Goal: Use online tool/utility: Utilize a website feature to perform a specific function

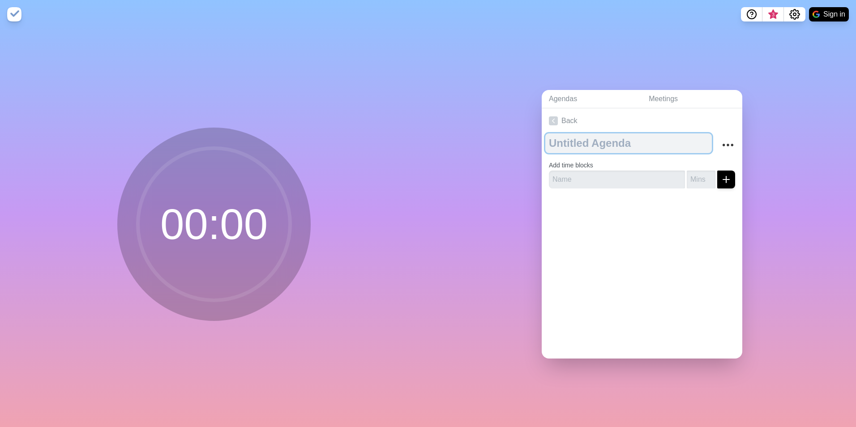
click at [557, 135] on textarea at bounding box center [628, 143] width 167 height 20
type textarea "Stryker"
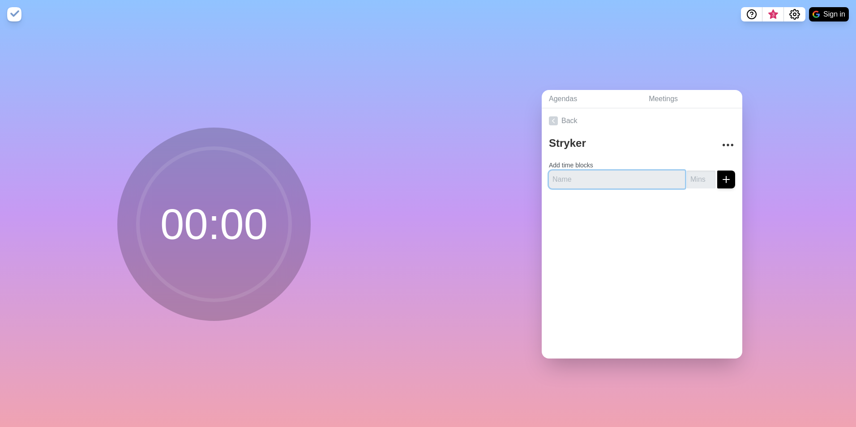
click at [557, 183] on input "text" at bounding box center [617, 180] width 136 height 18
type input "Focus"
click at [557, 182] on input "number" at bounding box center [701, 180] width 29 height 18
type input "30"
click at [557, 171] on button "submit" at bounding box center [726, 180] width 18 height 18
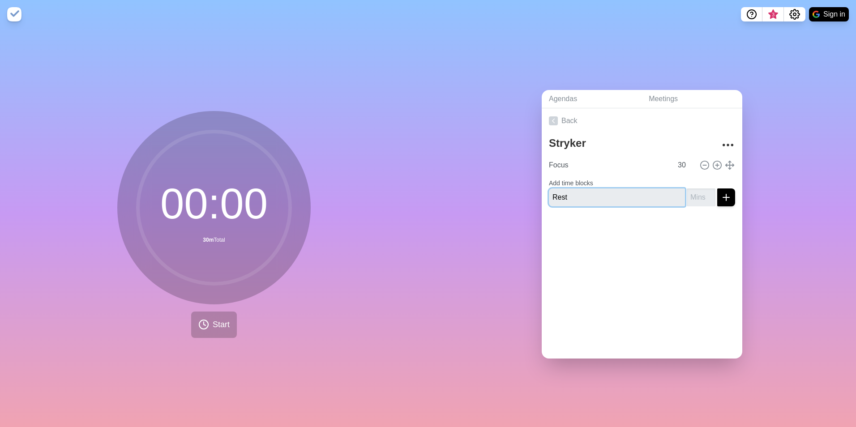
type input "Rest"
click at [557, 197] on input "number" at bounding box center [701, 198] width 29 height 18
type input "15"
click at [557, 189] on button "submit" at bounding box center [726, 198] width 18 height 18
click at [557, 162] on icon at bounding box center [718, 165] width 10 height 10
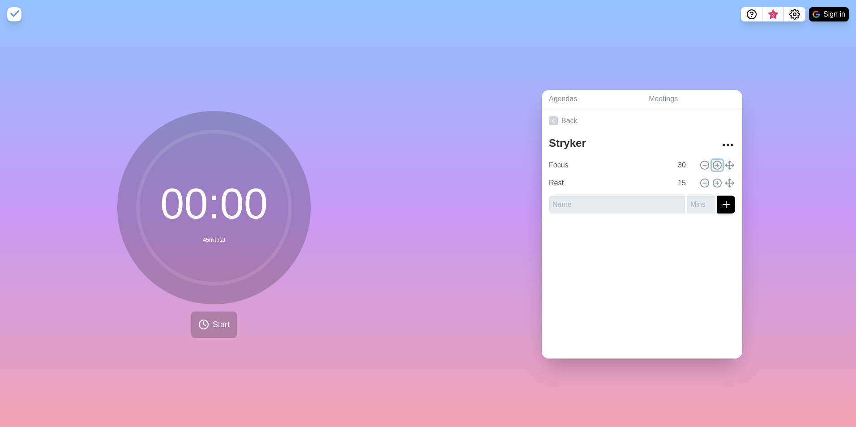
type input "Focus"
type input "30"
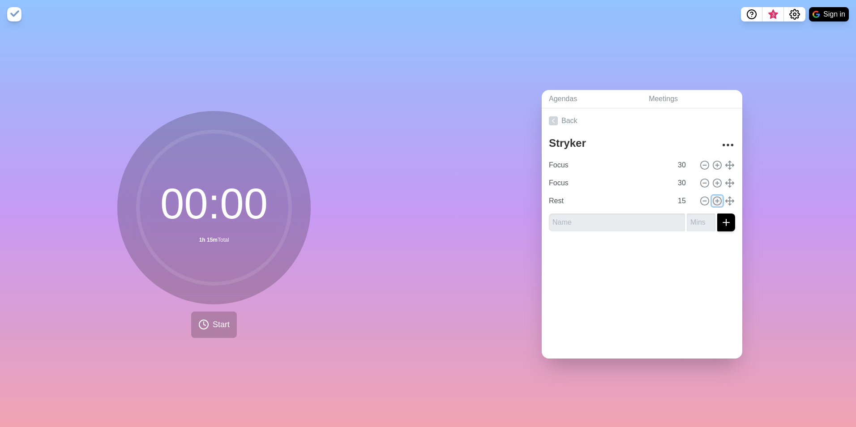
click at [557, 196] on icon at bounding box center [718, 201] width 10 height 10
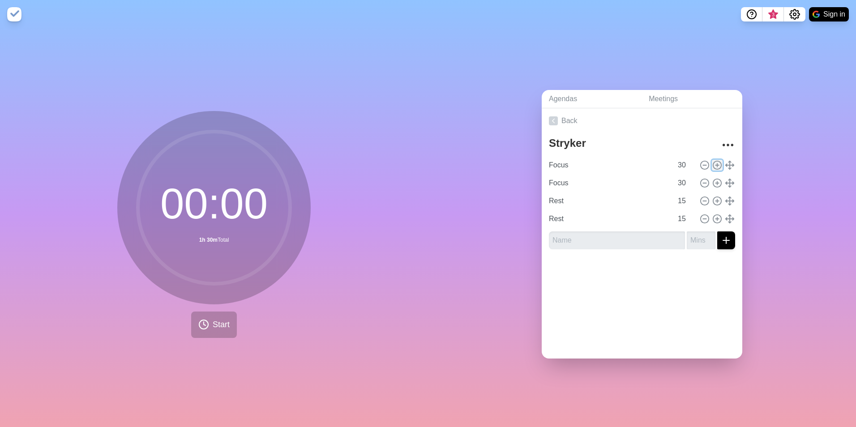
click at [557, 167] on button at bounding box center [717, 165] width 11 height 11
type input "Focus"
type input "30"
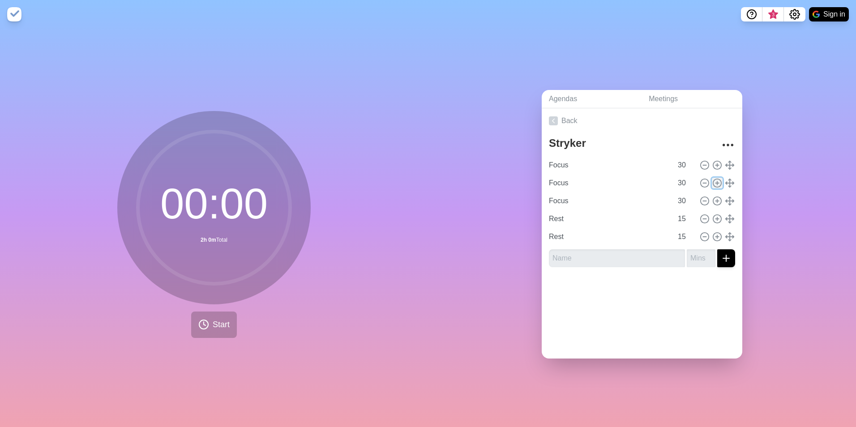
click at [557, 180] on icon at bounding box center [718, 183] width 10 height 10
type input "Focus"
type input "30"
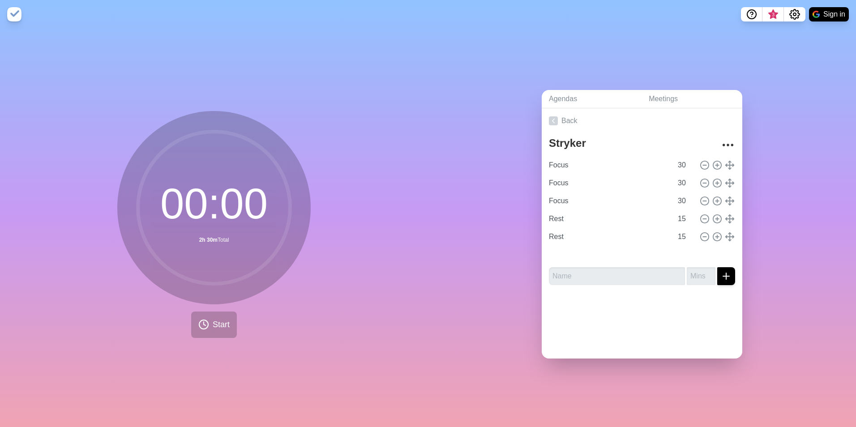
type input "Rest"
type input "15"
type input "Focus"
type input "30"
type input "Rest"
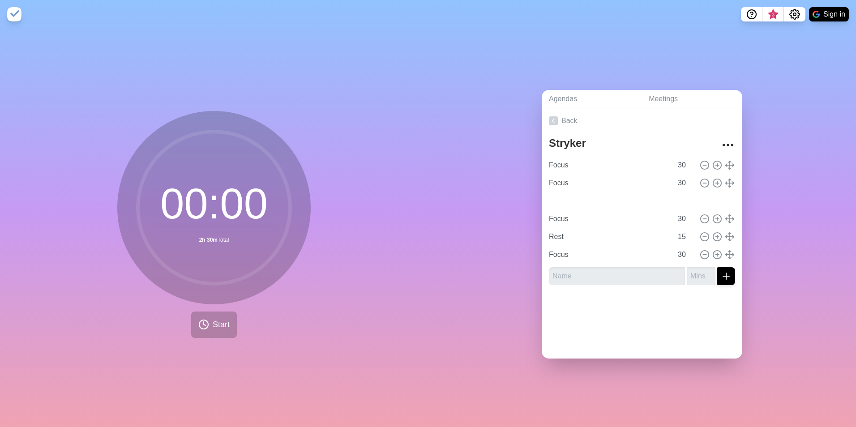
type input "15"
type input "Focus"
type input "30"
click at [557, 180] on circle at bounding box center [717, 183] width 8 height 8
type input "Focus"
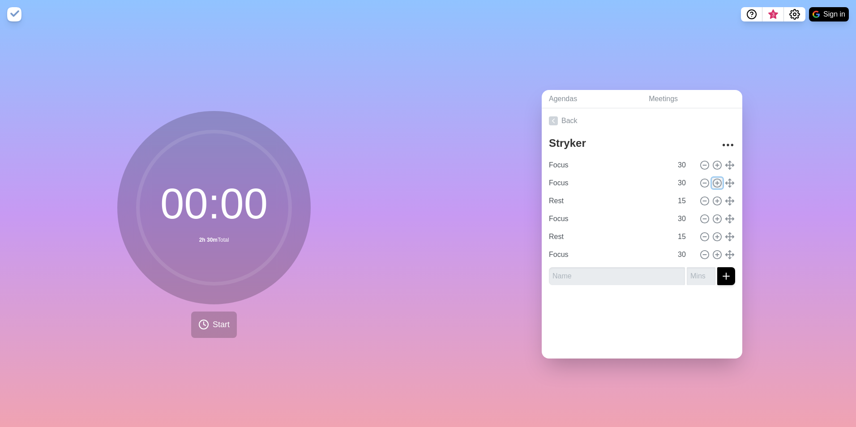
type input "30"
type input "Rest"
type input "15"
type input "Focus"
type input "30"
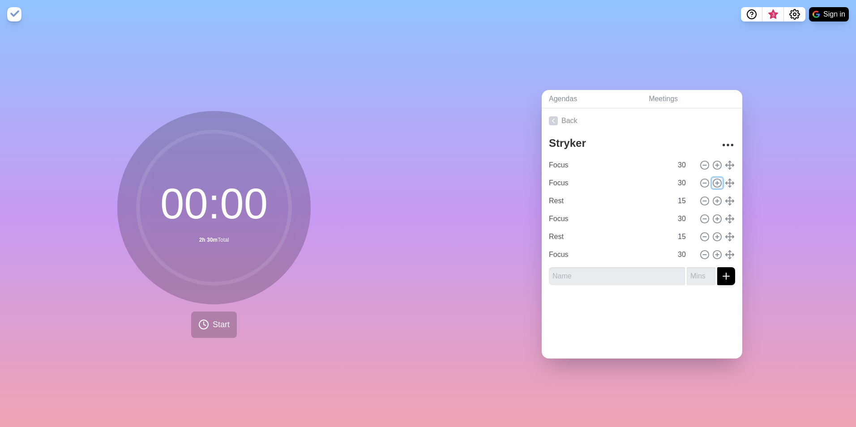
type input "Rest"
type input "15"
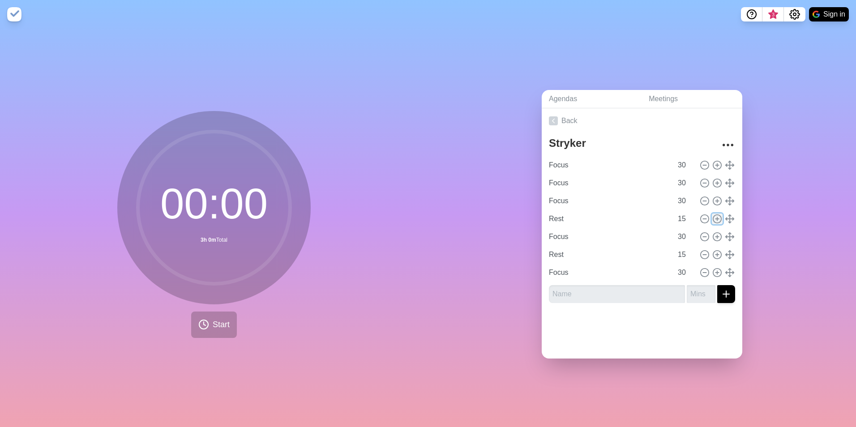
click at [557, 214] on icon at bounding box center [718, 219] width 10 height 10
type input "Rest"
type input "15"
type input "Focus"
type input "30"
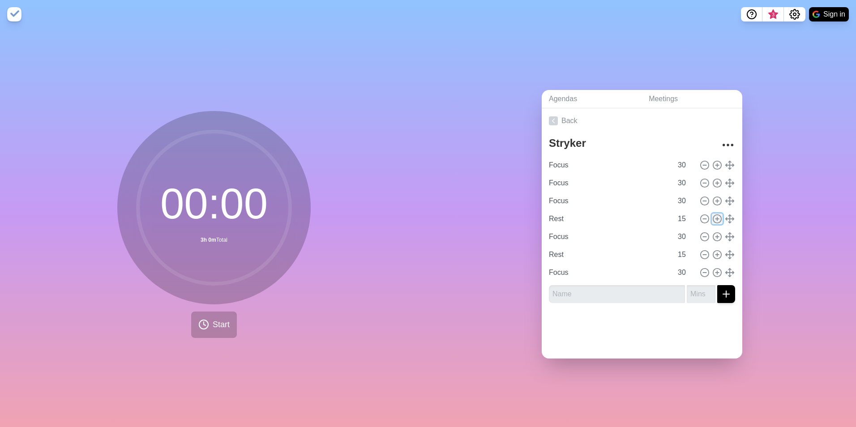
type input "Rest"
type input "15"
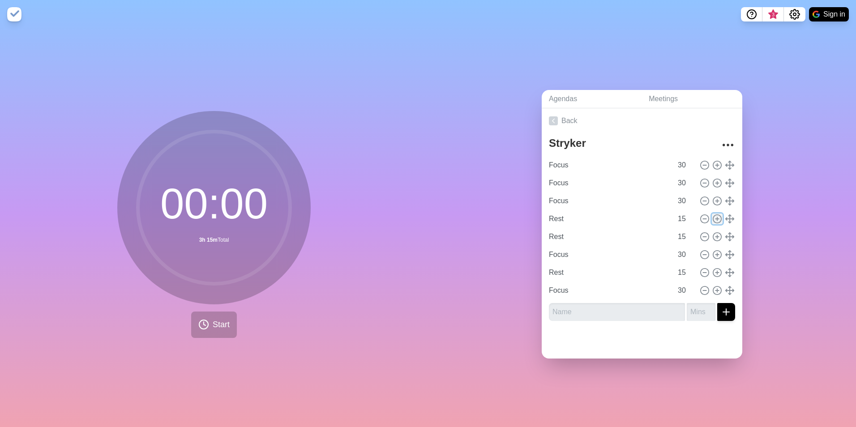
click at [557, 219] on line at bounding box center [717, 219] width 3 height 0
type input "Rest"
type input "15"
type input "Focus"
type input "30"
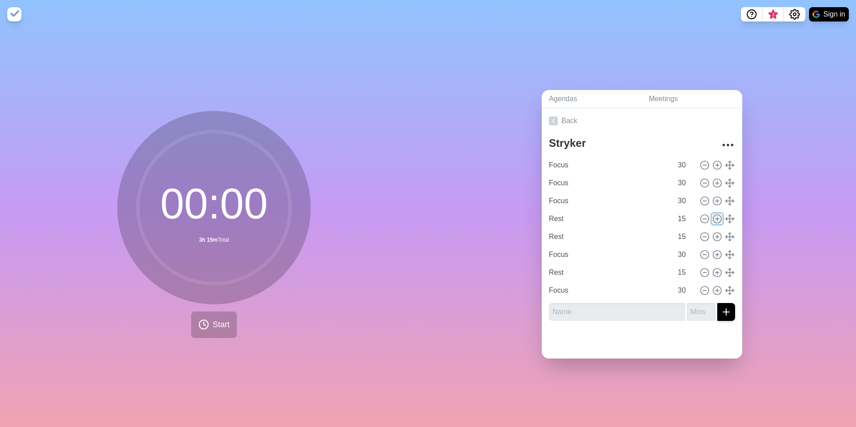
type input "Rest"
type input "15"
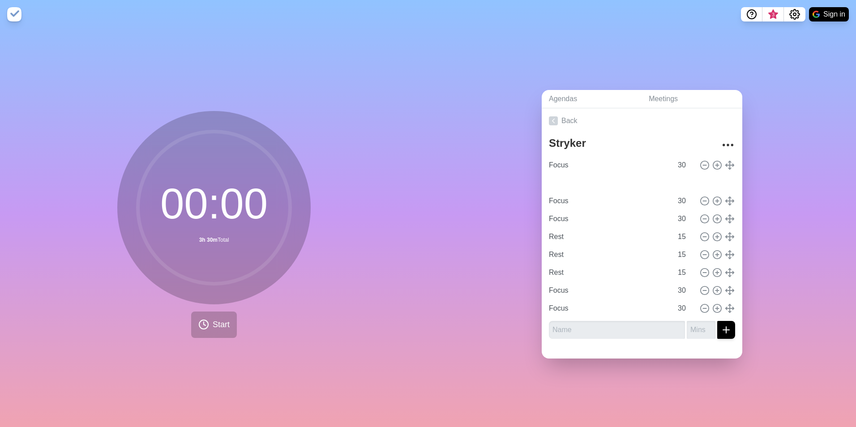
type input "Rest"
type input "15"
type input "Focus"
type input "30"
type input "Rest"
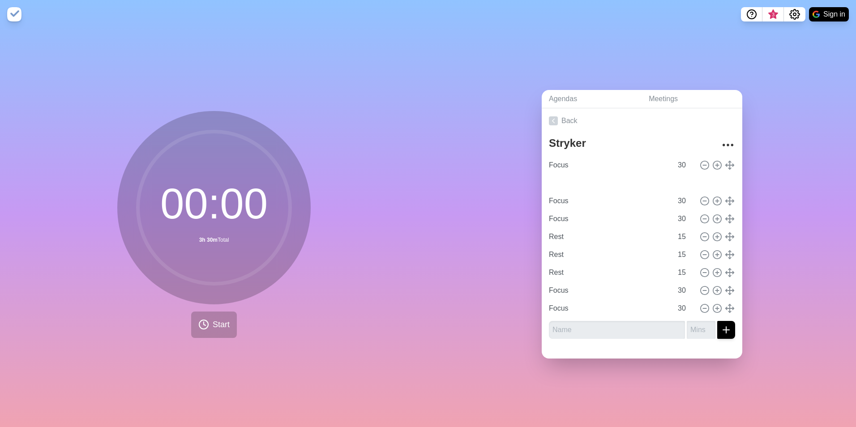
type input "15"
type input "Focus"
type input "30"
type input "Rest"
type input "15"
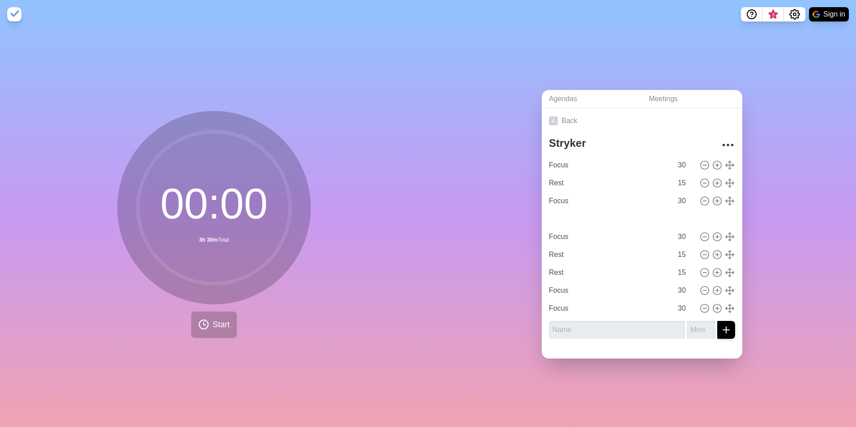
type input "Focus"
type input "30"
type input "Focus"
type input "30"
type input "Rest"
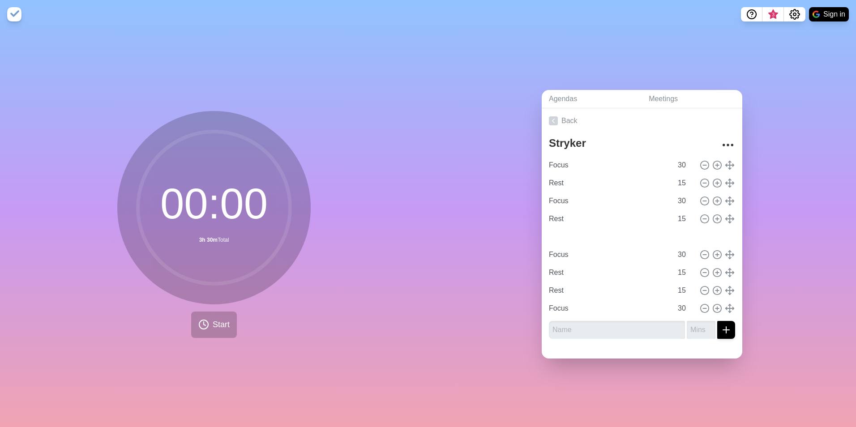
type input "15"
click at [557, 295] on input "text" at bounding box center [617, 330] width 136 height 18
type input "Plan"
click at [557, 295] on input "number" at bounding box center [701, 330] width 29 height 18
type input "20"
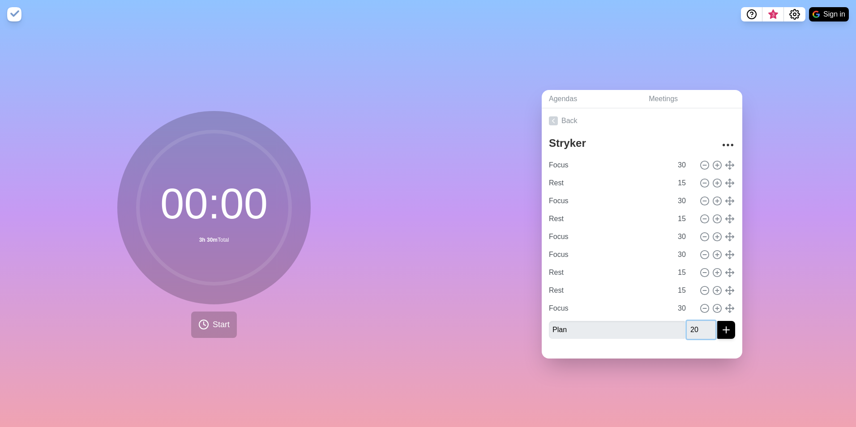
click at [557, 295] on button "submit" at bounding box center [726, 330] width 18 height 18
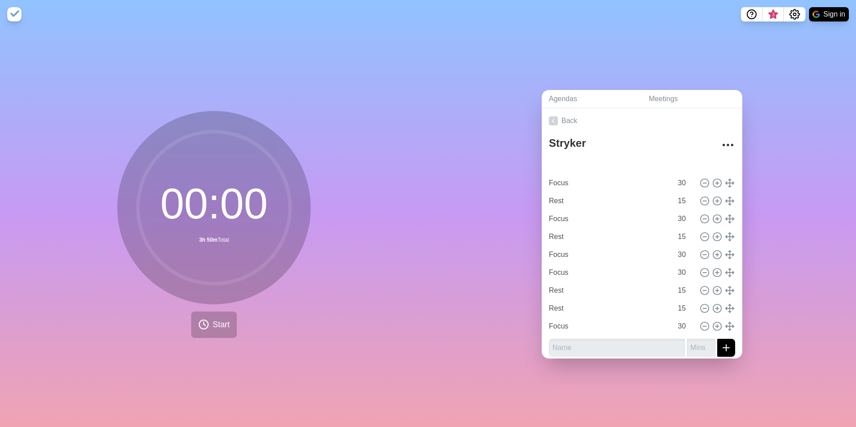
type input "Plan"
type input "20"
type input "Focus"
type input "30"
type input "Rest"
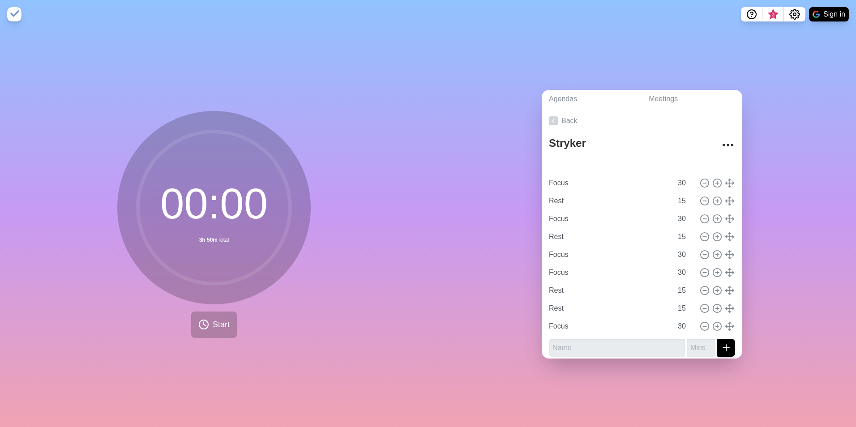
type input "15"
type input "Focus"
type input "30"
type input "Rest"
type input "15"
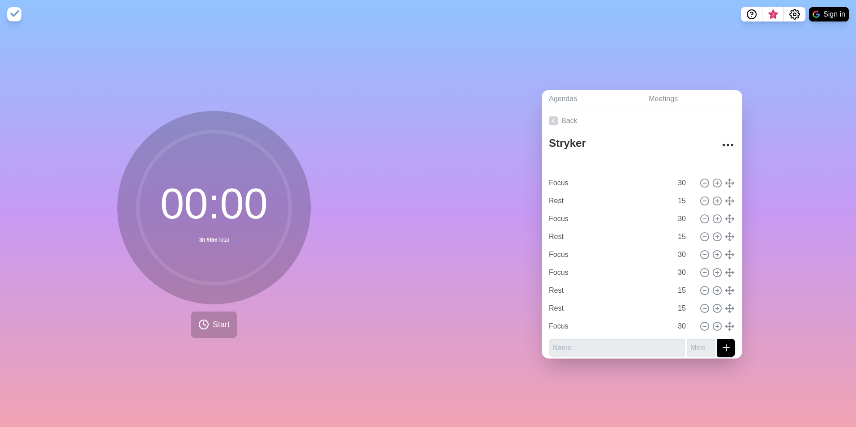
type input "Focus"
type input "30"
type input "Rest"
type input "15"
type input "Focus"
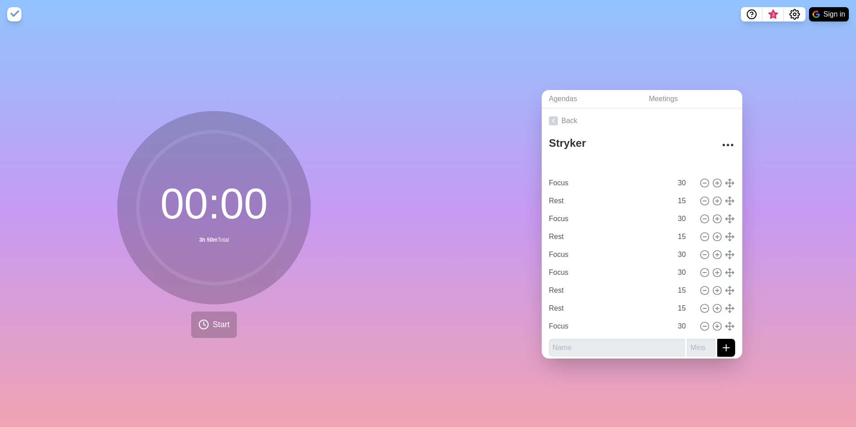
type input "30"
click at [213, 295] on span "Start" at bounding box center [221, 325] width 17 height 12
